Goal: Navigation & Orientation: Find specific page/section

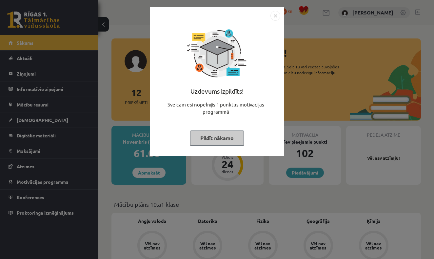
click at [219, 138] on button "Pildīt nākamo" at bounding box center [217, 137] width 54 height 15
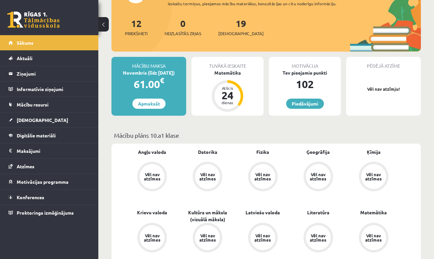
scroll to position [65, 0]
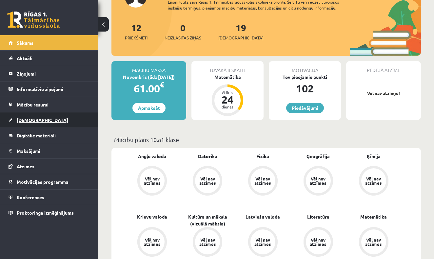
click at [28, 122] on span "[DEMOGRAPHIC_DATA]" at bounding box center [43, 120] width 52 height 6
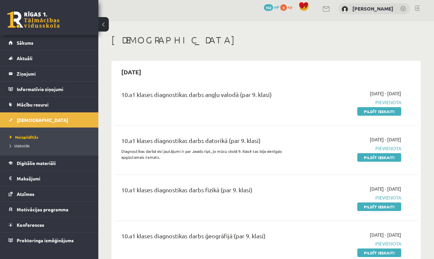
scroll to position [2, 0]
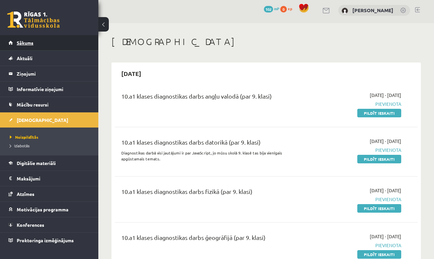
click at [26, 44] on span "Sākums" at bounding box center [25, 43] width 17 height 6
